Goal: Task Accomplishment & Management: Use online tool/utility

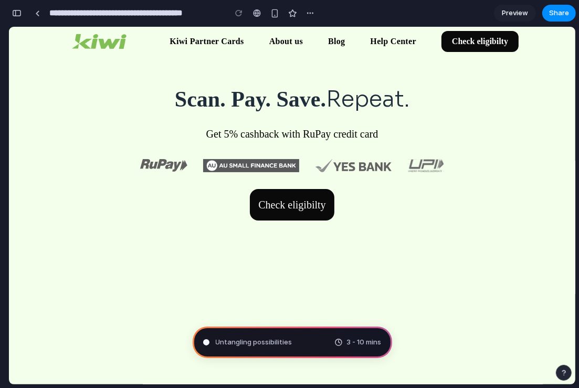
click at [360, 117] on div "Scan. Pay. Save. Repeat. Get 5% cashback with RuPay credit card Check eligibilty" at bounding box center [292, 123] width 566 height 194
type input "**********"
